Goal: Information Seeking & Learning: Find specific fact

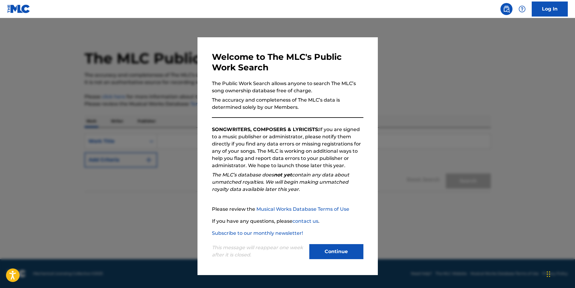
click at [317, 253] on button "Continue" at bounding box center [336, 251] width 54 height 15
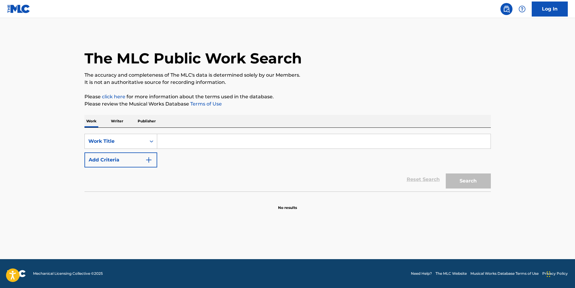
click at [227, 142] on input "Search Form" at bounding box center [323, 141] width 333 height 14
paste input "[PERSON_NAME] with [PERSON_NAME]"
type input "[PERSON_NAME] with [PERSON_NAME]"
click at [463, 178] on button "Search" at bounding box center [468, 180] width 45 height 15
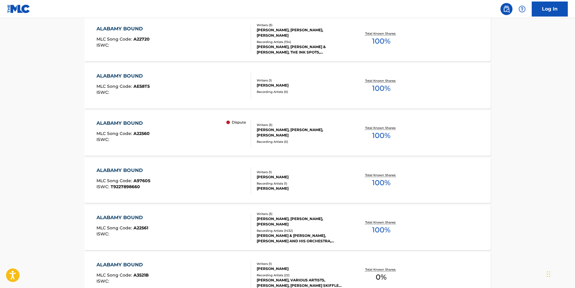
scroll to position [295, 0]
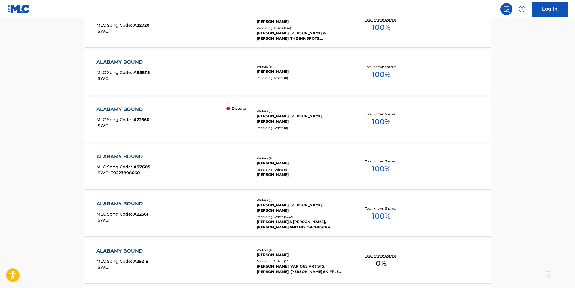
click at [328, 149] on div "ALABAMY BOUND MLC Song Code : A97605 ISWC : T9227898660 Writers ( 1 ) EUGENE LE…" at bounding box center [287, 166] width 406 height 45
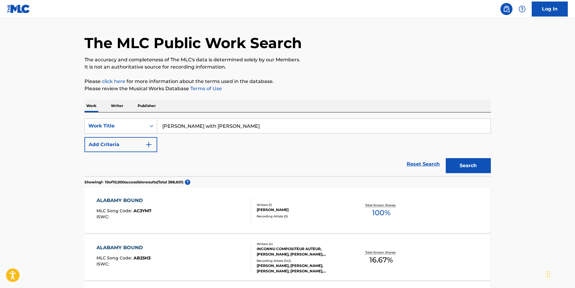
scroll to position [0, 0]
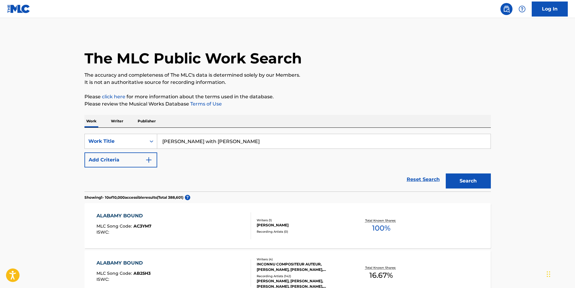
click at [133, 158] on button "Add Criteria" at bounding box center [120, 159] width 73 height 15
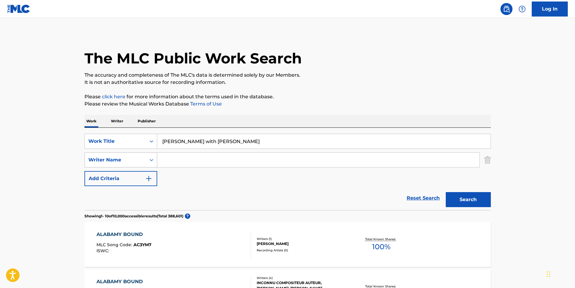
click at [112, 159] on div "Writer Name" at bounding box center [115, 159] width 54 height 7
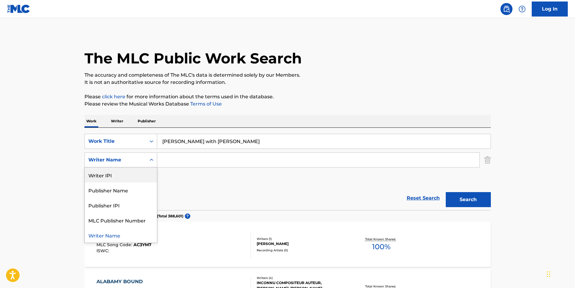
click at [170, 173] on div "SearchWithCriteria341c8716-ff0f-4c12-bed6-31a5f1d148d5 Work Title Alabamy Bound…" at bounding box center [287, 160] width 406 height 52
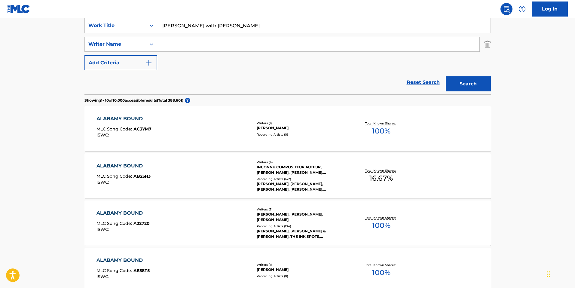
scroll to position [116, 0]
click at [132, 164] on div "ALABAMY BOUND" at bounding box center [123, 165] width 54 height 7
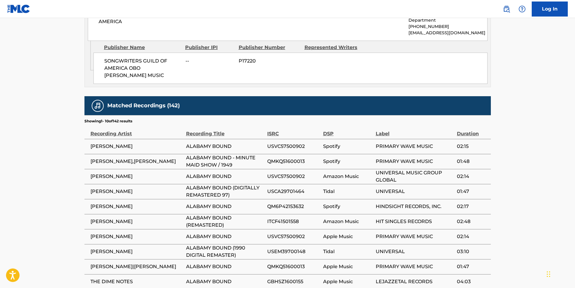
scroll to position [403, 0]
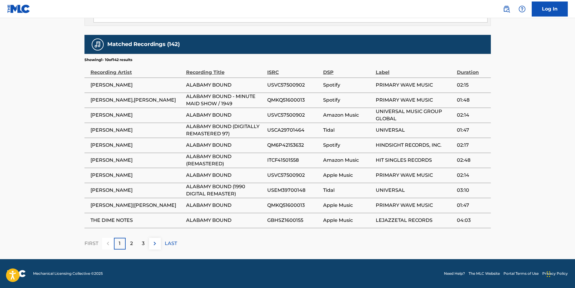
click at [133, 246] on div "2" at bounding box center [132, 244] width 12 height 12
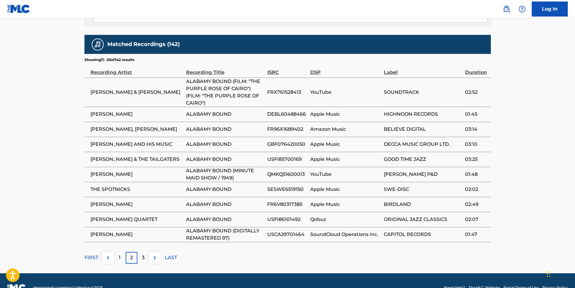
click at [143, 254] on p "3" at bounding box center [143, 257] width 3 height 7
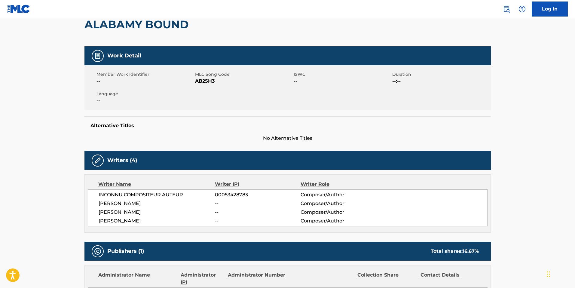
scroll to position [0, 0]
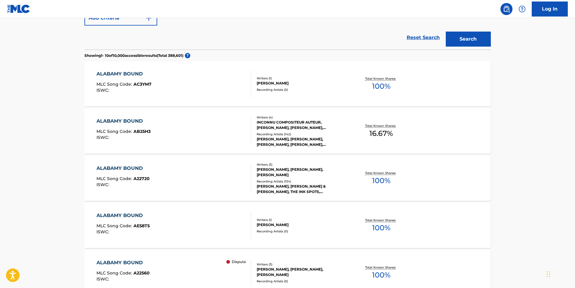
scroll to position [161, 0]
click at [140, 165] on div "ALABAMY BOUND" at bounding box center [122, 167] width 53 height 7
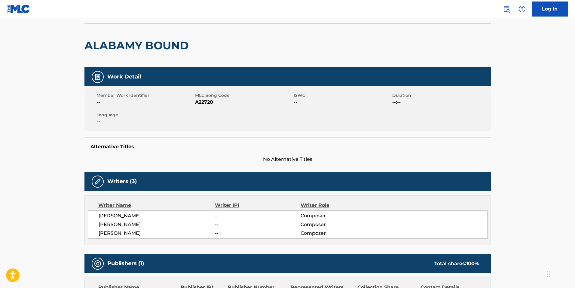
scroll to position [47, 0]
